Goal: Use online tool/utility: Utilize a website feature to perform a specific function

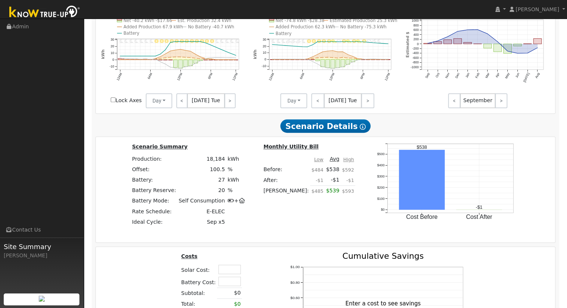
scroll to position [555, 0]
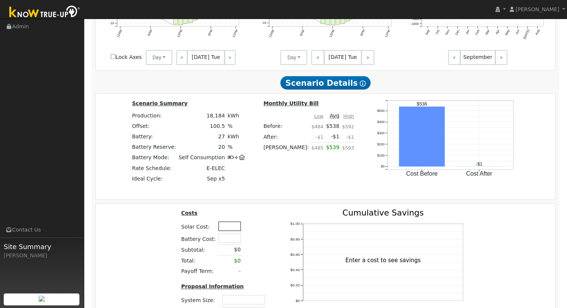
click at [228, 225] on input "text" at bounding box center [229, 225] width 22 height 9
type input "$62,450"
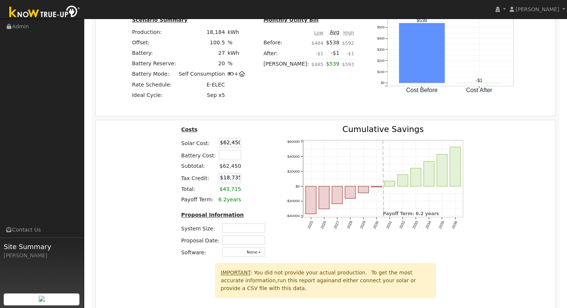
scroll to position [678, 0]
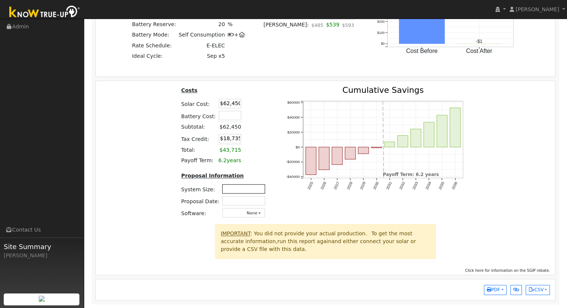
click at [234, 190] on input "text" at bounding box center [243, 188] width 43 height 9
type input "13.12"
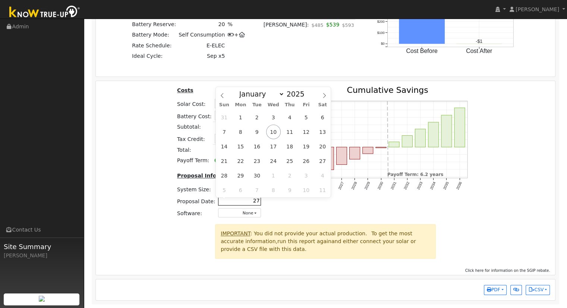
type input "2"
click at [273, 133] on span "10" at bounding box center [273, 131] width 15 height 15
type input "09/10/2025"
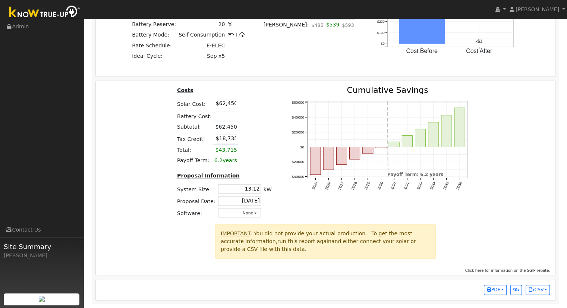
click at [145, 202] on div "Costs Solar Cost: $62,450 Battery Cost: Subtotal: $62,450 Tax Credit: $18,735 T…" at bounding box center [325, 155] width 465 height 138
click at [511, 191] on div "Costs Solar Cost: $62,450 Battery Cost: Subtotal: $62,450 Tax Credit: $18,735 T…" at bounding box center [325, 155] width 465 height 138
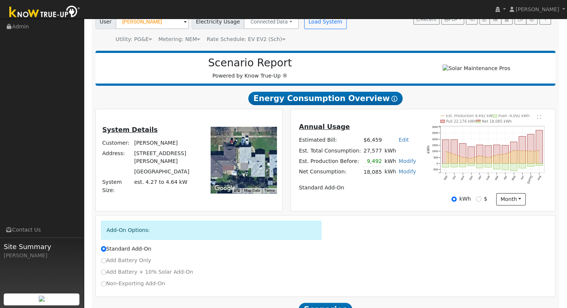
scroll to position [0, 0]
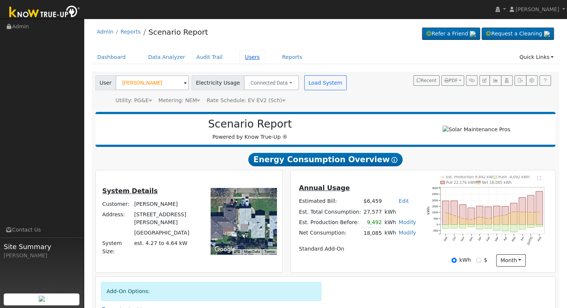
click at [239, 56] on link "Users" at bounding box center [252, 57] width 26 height 14
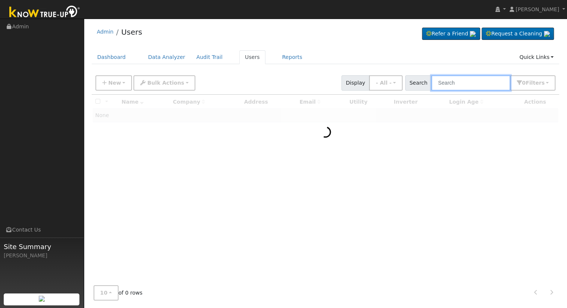
click at [466, 79] on input "text" at bounding box center [470, 82] width 79 height 15
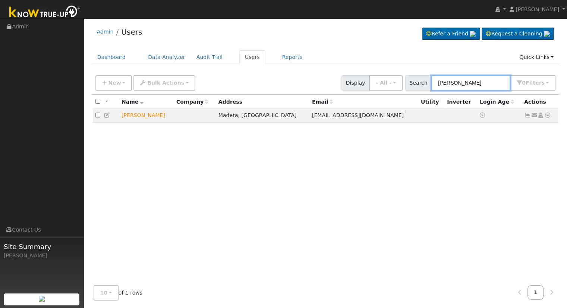
type input "[PERSON_NAME]"
click at [282, 179] on div "All None All on page None on page Name Company Address Email Utility Inverter L…" at bounding box center [326, 187] width 468 height 185
click at [284, 33] on div "Admin Users Refer a Friend Request a Cleaning" at bounding box center [326, 33] width 468 height 23
click at [547, 114] on icon at bounding box center [547, 115] width 7 height 5
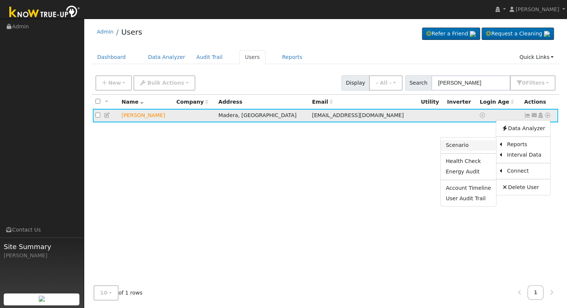
click at [477, 145] on link "Scenario" at bounding box center [469, 145] width 56 height 10
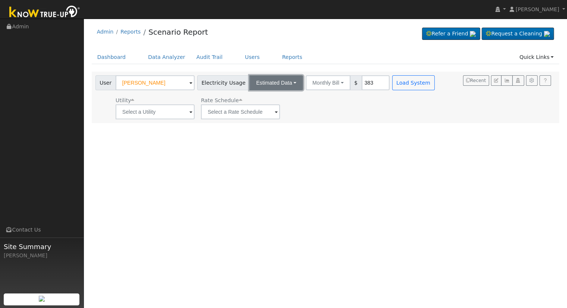
click at [289, 82] on button "Estimated Data" at bounding box center [276, 82] width 54 height 15
click at [266, 99] on link "Connected Data" at bounding box center [276, 99] width 53 height 10
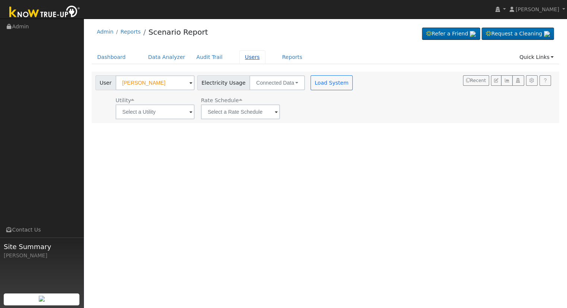
click at [240, 57] on link "Users" at bounding box center [252, 57] width 26 height 14
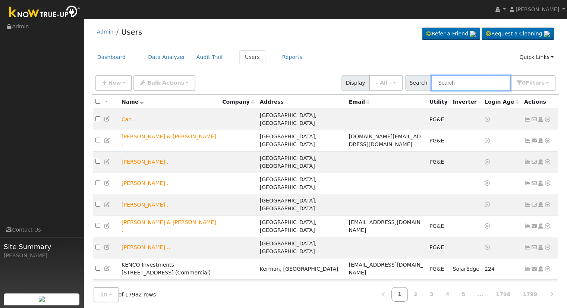
click at [473, 85] on input "text" at bounding box center [470, 82] width 79 height 15
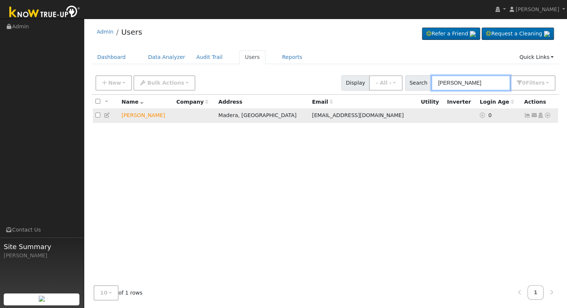
type input "aaron cox"
click at [549, 115] on icon at bounding box center [547, 115] width 7 height 5
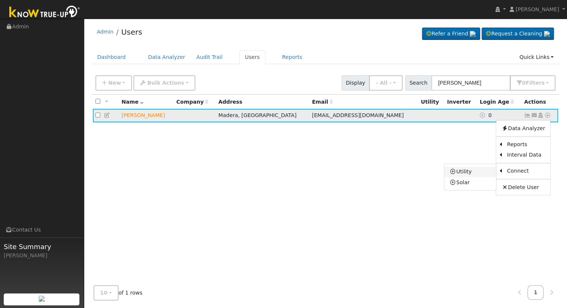
click at [470, 173] on link "Utility" at bounding box center [470, 172] width 52 height 10
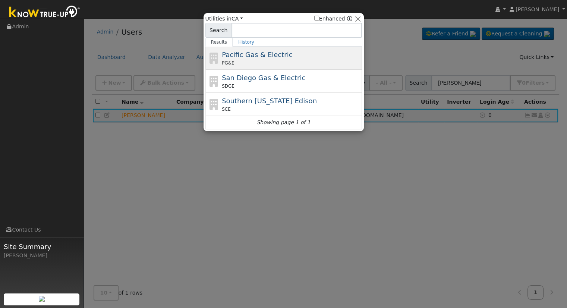
click at [293, 63] on div "PG&E" at bounding box center [291, 63] width 138 height 7
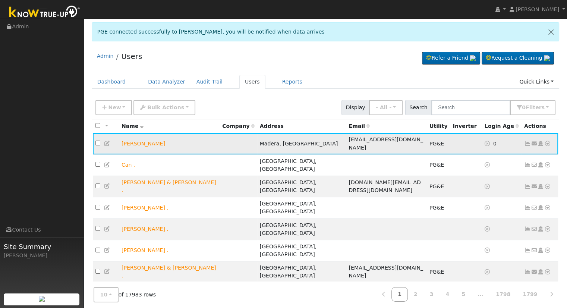
click at [547, 141] on icon at bounding box center [547, 143] width 7 height 5
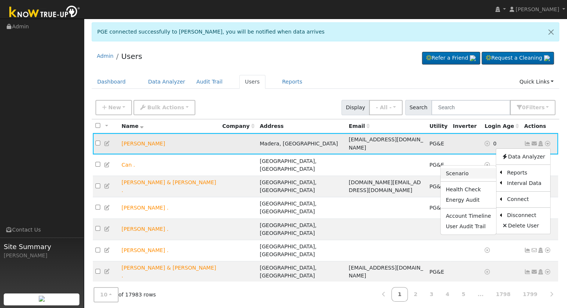
click at [464, 171] on link "Scenario" at bounding box center [469, 173] width 56 height 10
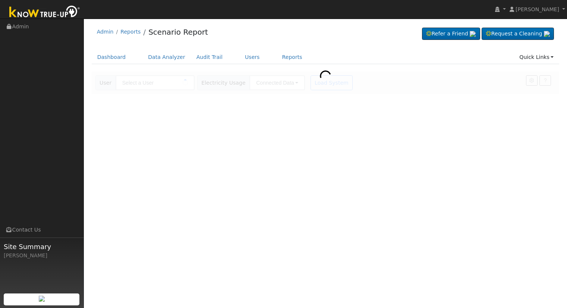
type input "[PERSON_NAME]"
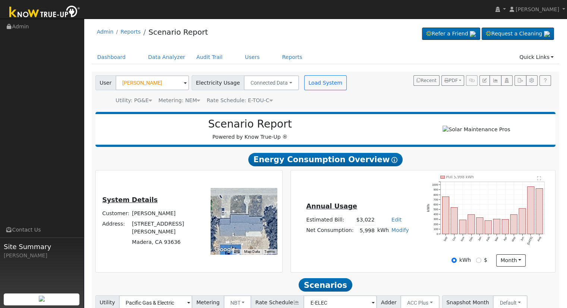
click at [385, 132] on div "Scenario Report Powered by Know True-Up ®" at bounding box center [250, 129] width 302 height 23
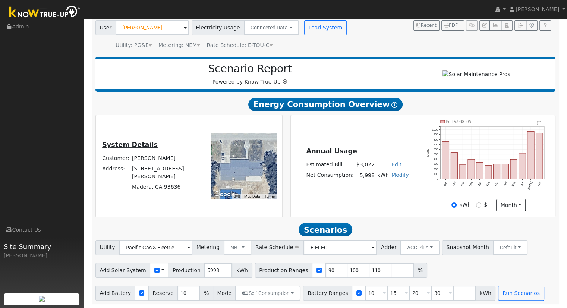
scroll to position [58, 0]
click at [369, 269] on input "110" at bounding box center [380, 270] width 22 height 15
type input "1"
type input "170.373458"
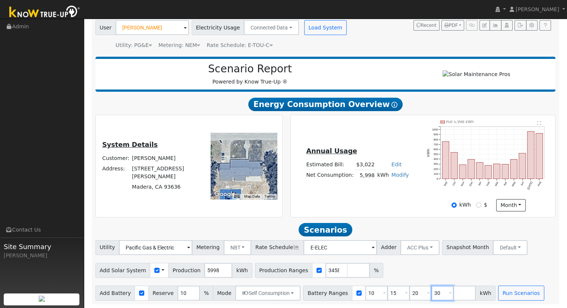
click at [431, 293] on input "30" at bounding box center [442, 292] width 22 height 15
type input "3"
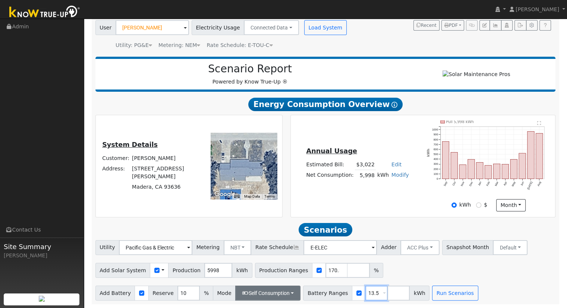
type input "13.5"
click at [267, 294] on button "Self Consumption" at bounding box center [267, 292] width 65 height 15
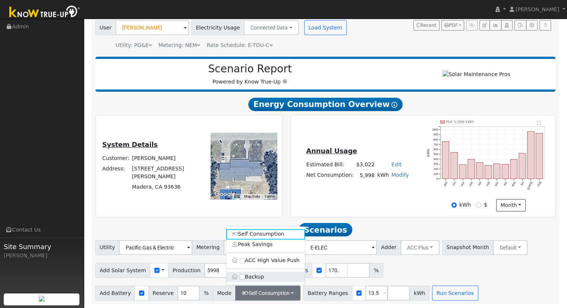
click at [256, 277] on label "Backup" at bounding box center [265, 276] width 79 height 10
click at [245, 277] on input "Backup" at bounding box center [242, 276] width 5 height 5
type input "20"
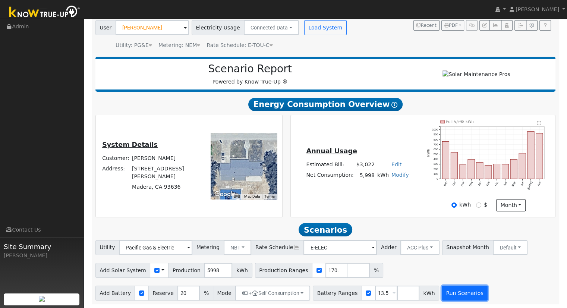
click at [442, 290] on button "Run Scenarios" at bounding box center [465, 292] width 46 height 15
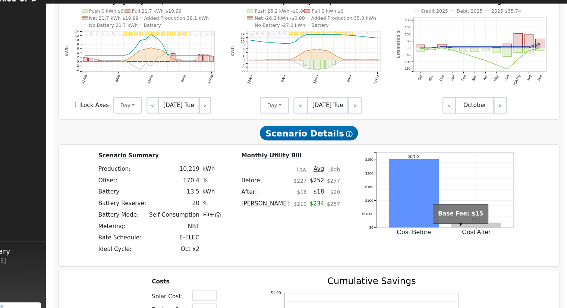
scroll to position [414, 0]
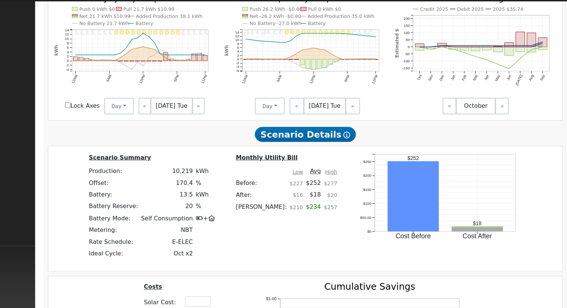
click at [415, 130] on div "Production Offset Battery Reserve Mode ACC Push Incentive Bill Before Bill Afte…" at bounding box center [325, 177] width 460 height 460
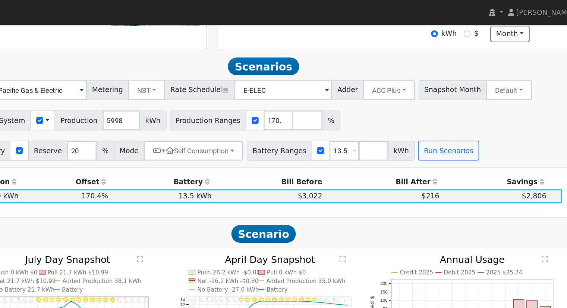
scroll to position [234, 0]
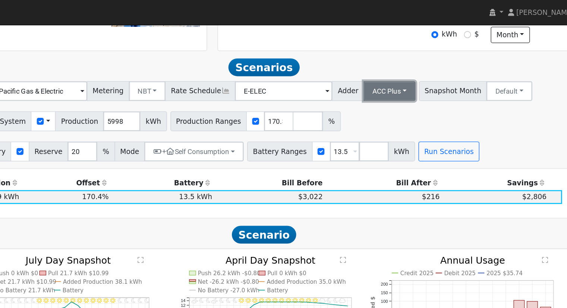
click at [402, 70] on button "ACC Plus" at bounding box center [419, 68] width 39 height 15
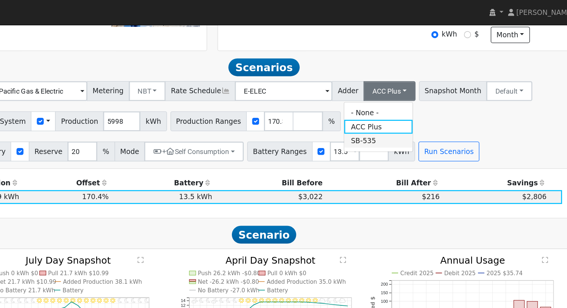
click at [412, 106] on link "SB-535" at bounding box center [412, 106] width 52 height 10
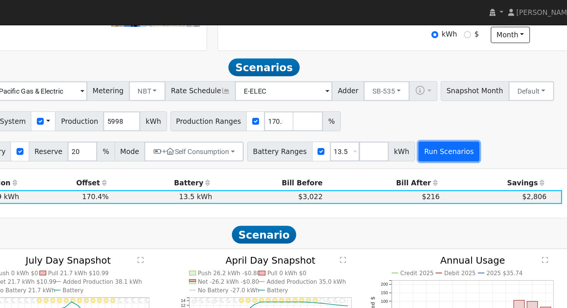
click at [442, 118] on button "Run Scenarios" at bounding box center [465, 114] width 46 height 15
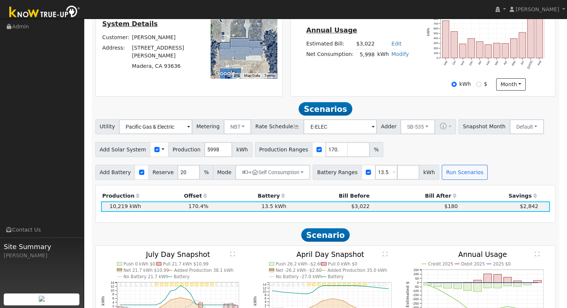
scroll to position [177, 0]
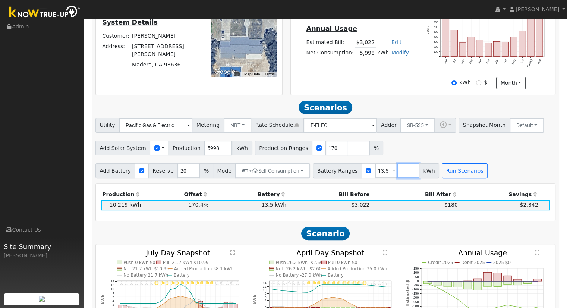
click at [397, 174] on input "number" at bounding box center [408, 170] width 22 height 15
type input "10"
type input "13.5"
click at [409, 129] on button "SB-535" at bounding box center [417, 125] width 35 height 15
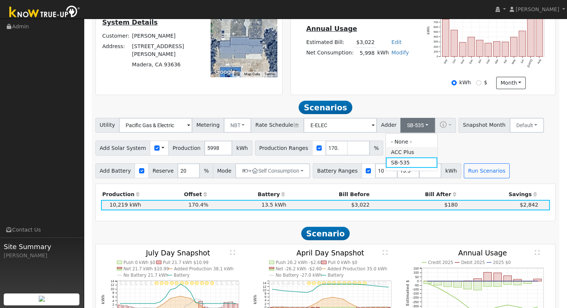
click at [411, 157] on link "ACC Plus" at bounding box center [412, 152] width 52 height 10
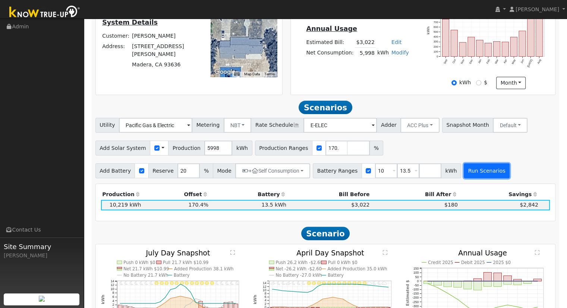
click at [466, 176] on button "Run Scenarios" at bounding box center [487, 170] width 46 height 15
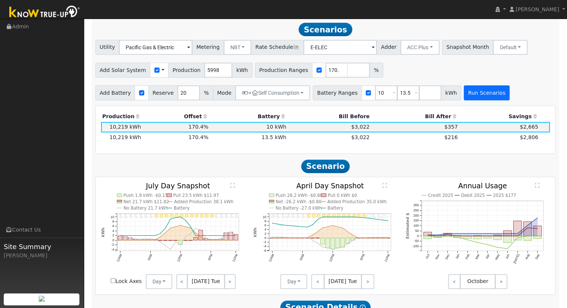
scroll to position [258, 0]
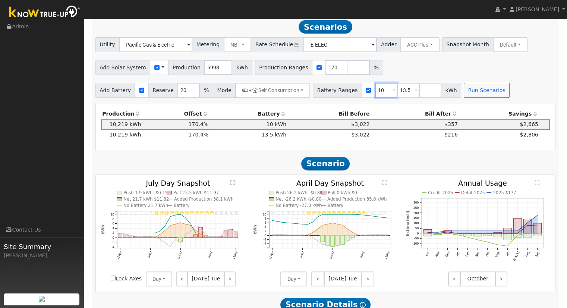
click at [377, 92] on input "10" at bounding box center [386, 90] width 22 height 15
type input "13.5"
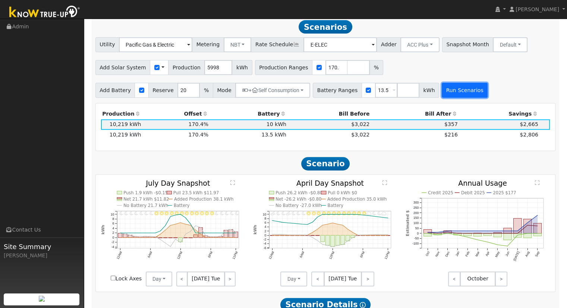
click at [452, 97] on button "Run Scenarios" at bounding box center [465, 90] width 46 height 15
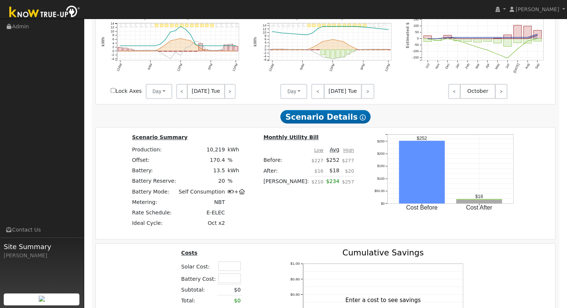
scroll to position [435, 0]
